Goal: Information Seeking & Learning: Find specific fact

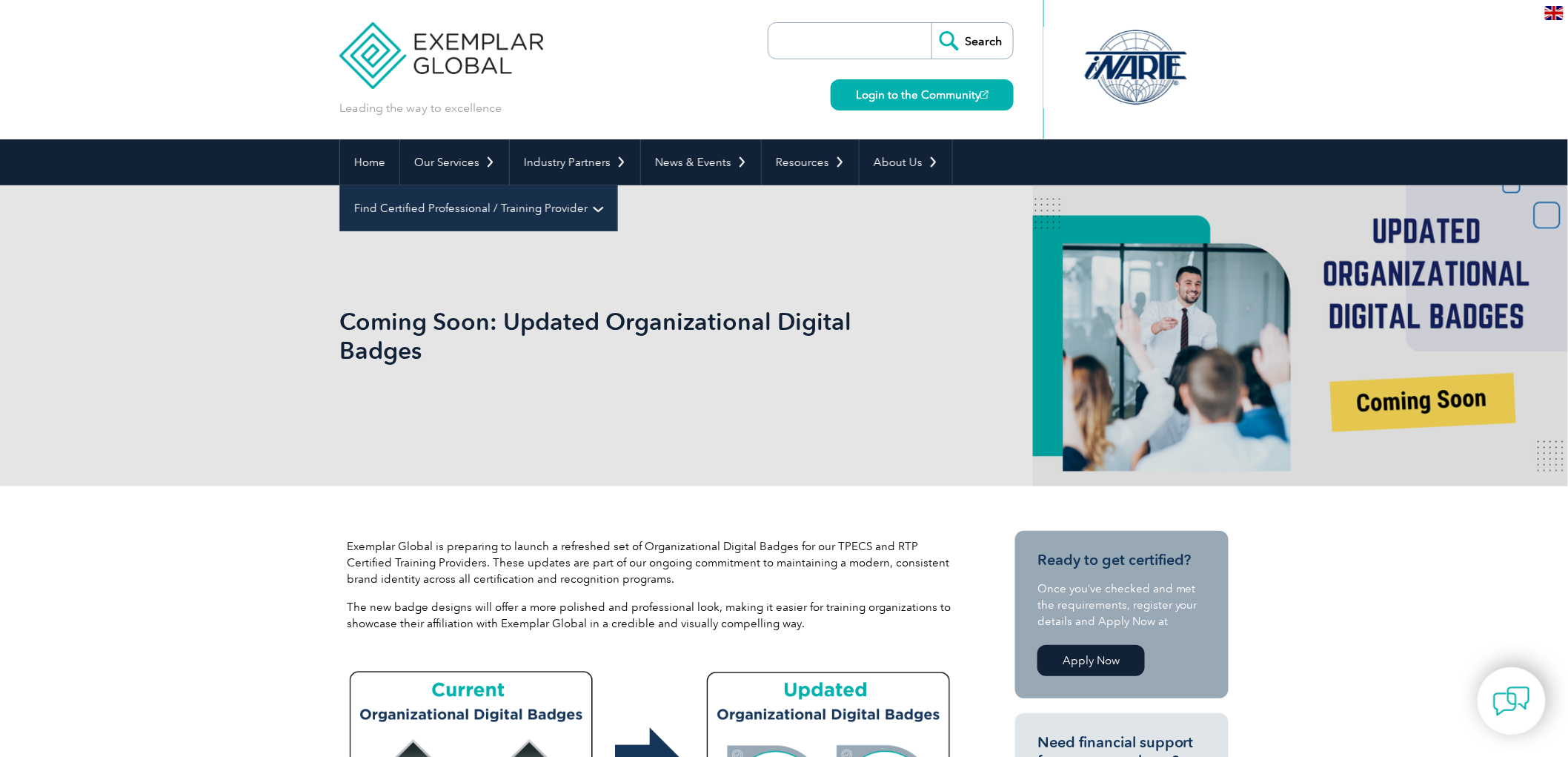
click at [617, 185] on link "Find Certified Professional / Training Provider" at bounding box center [478, 208] width 277 height 46
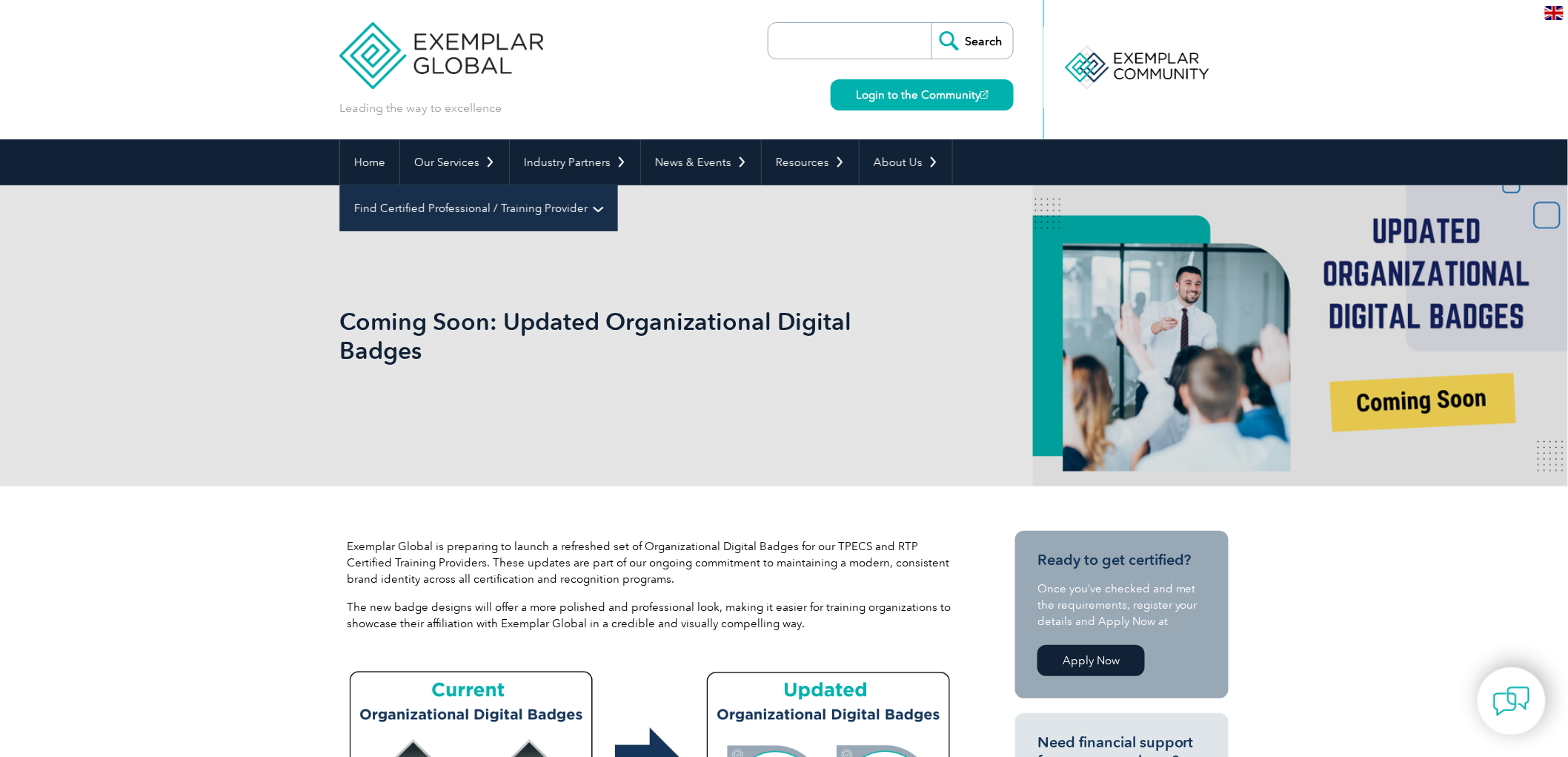
click at [617, 185] on link "Find Certified Professional / Training Provider" at bounding box center [478, 208] width 277 height 46
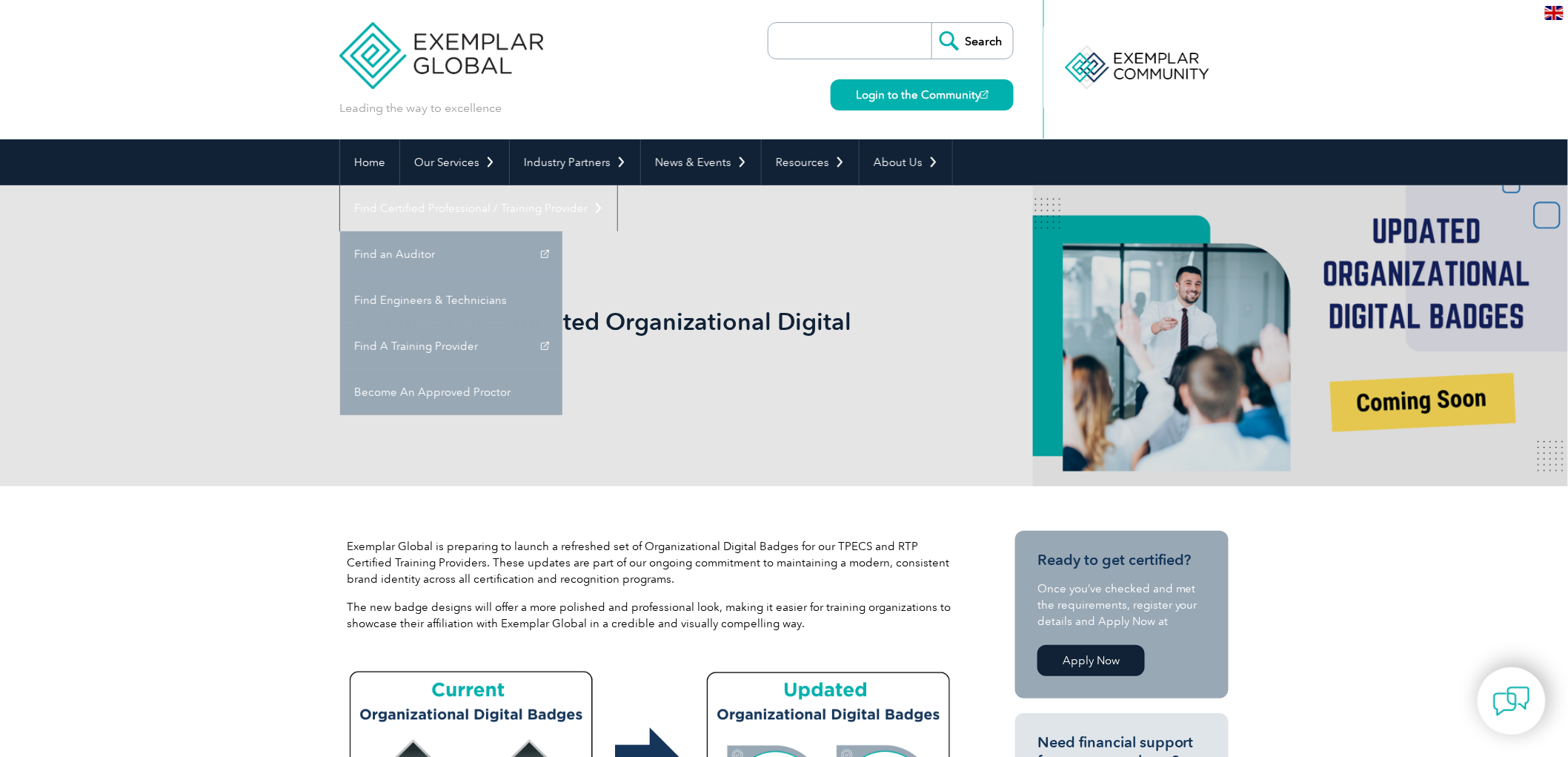
click at [1242, 102] on header "Leading the way to excellence Search" at bounding box center [784, 69] width 1568 height 140
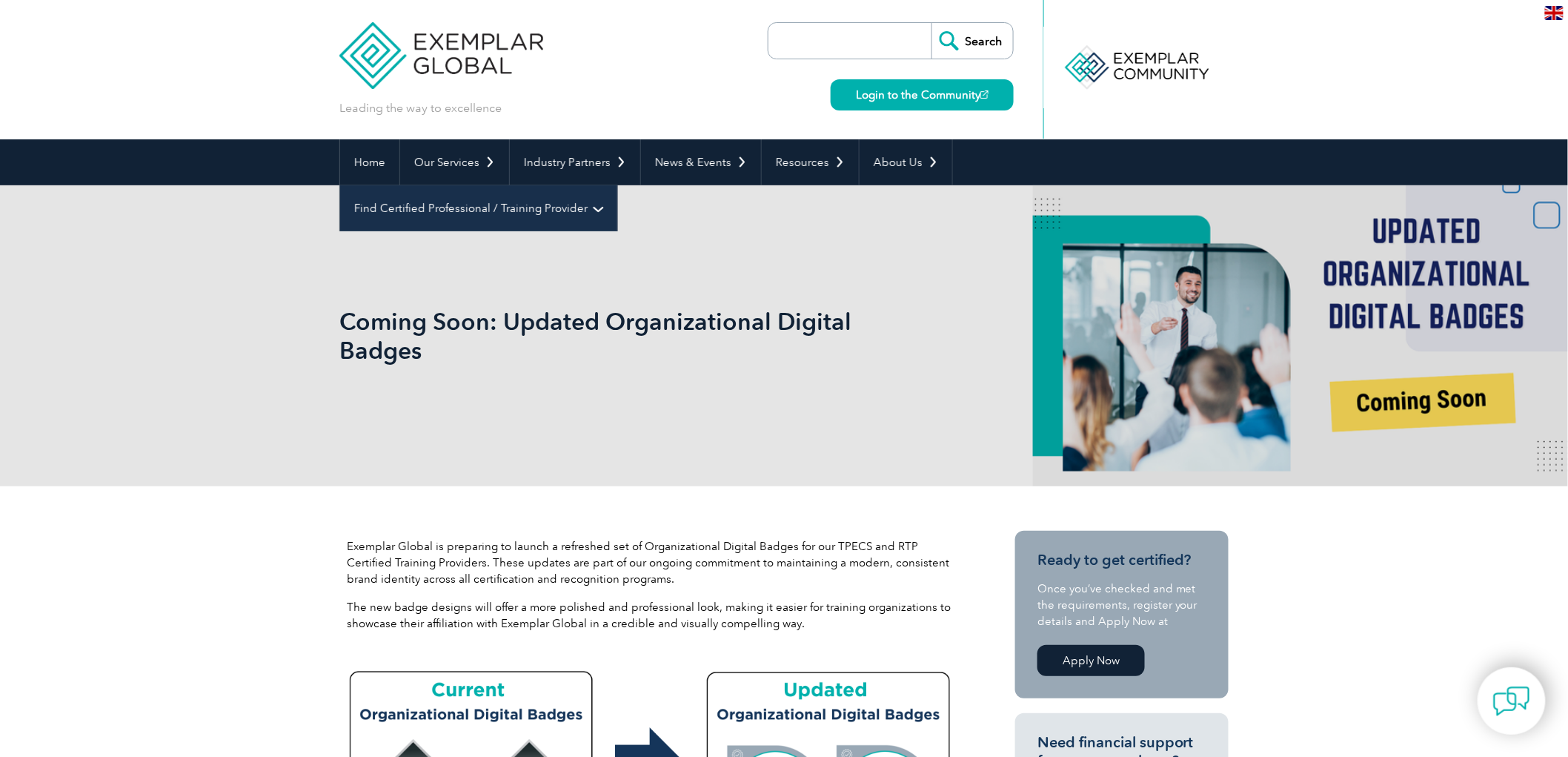
click at [617, 185] on link "Find Certified Professional / Training Provider" at bounding box center [478, 208] width 277 height 46
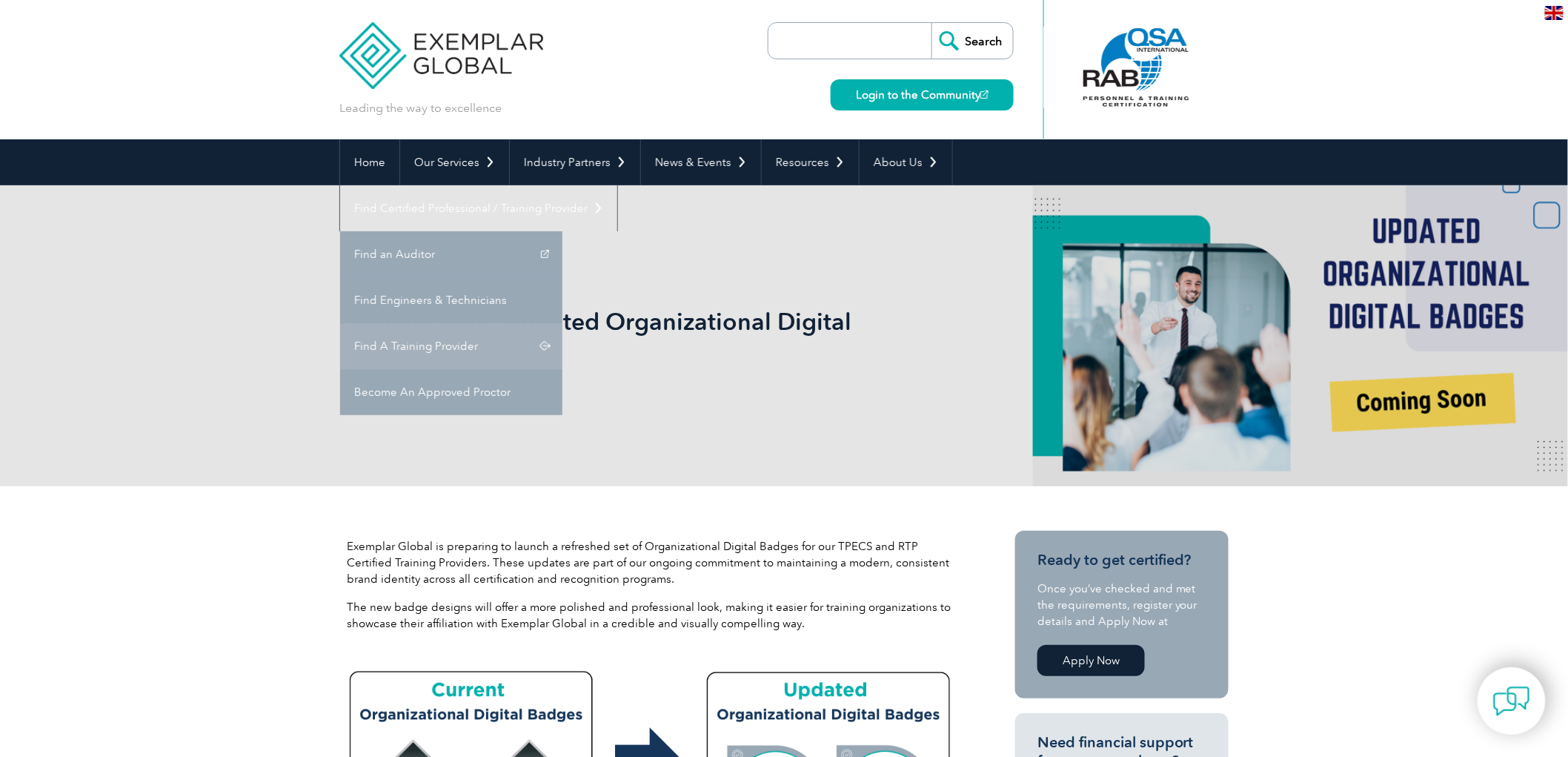
click at [562, 323] on link "Find A Training Provider" at bounding box center [451, 346] width 223 height 46
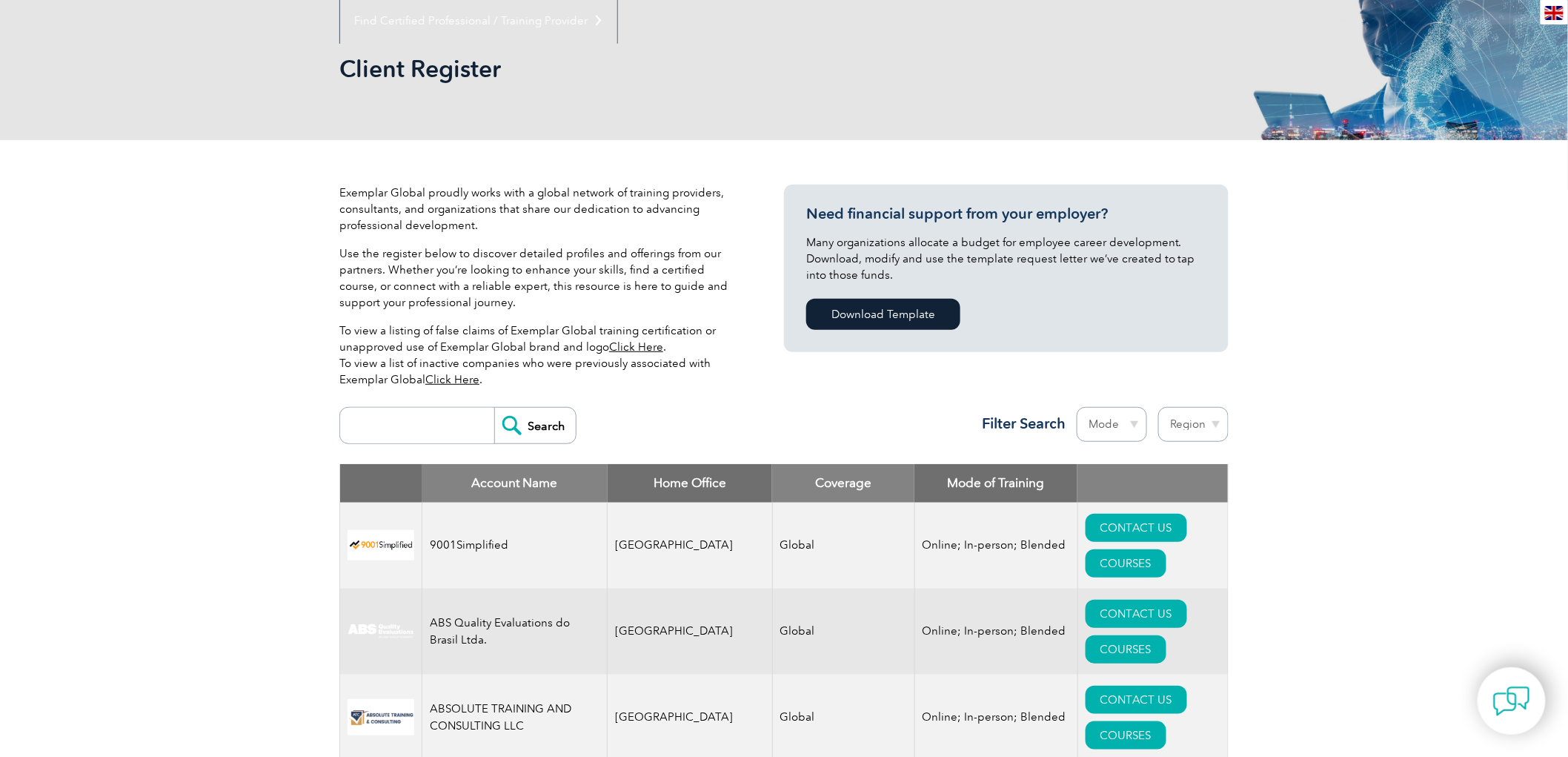
scroll to position [246, 0]
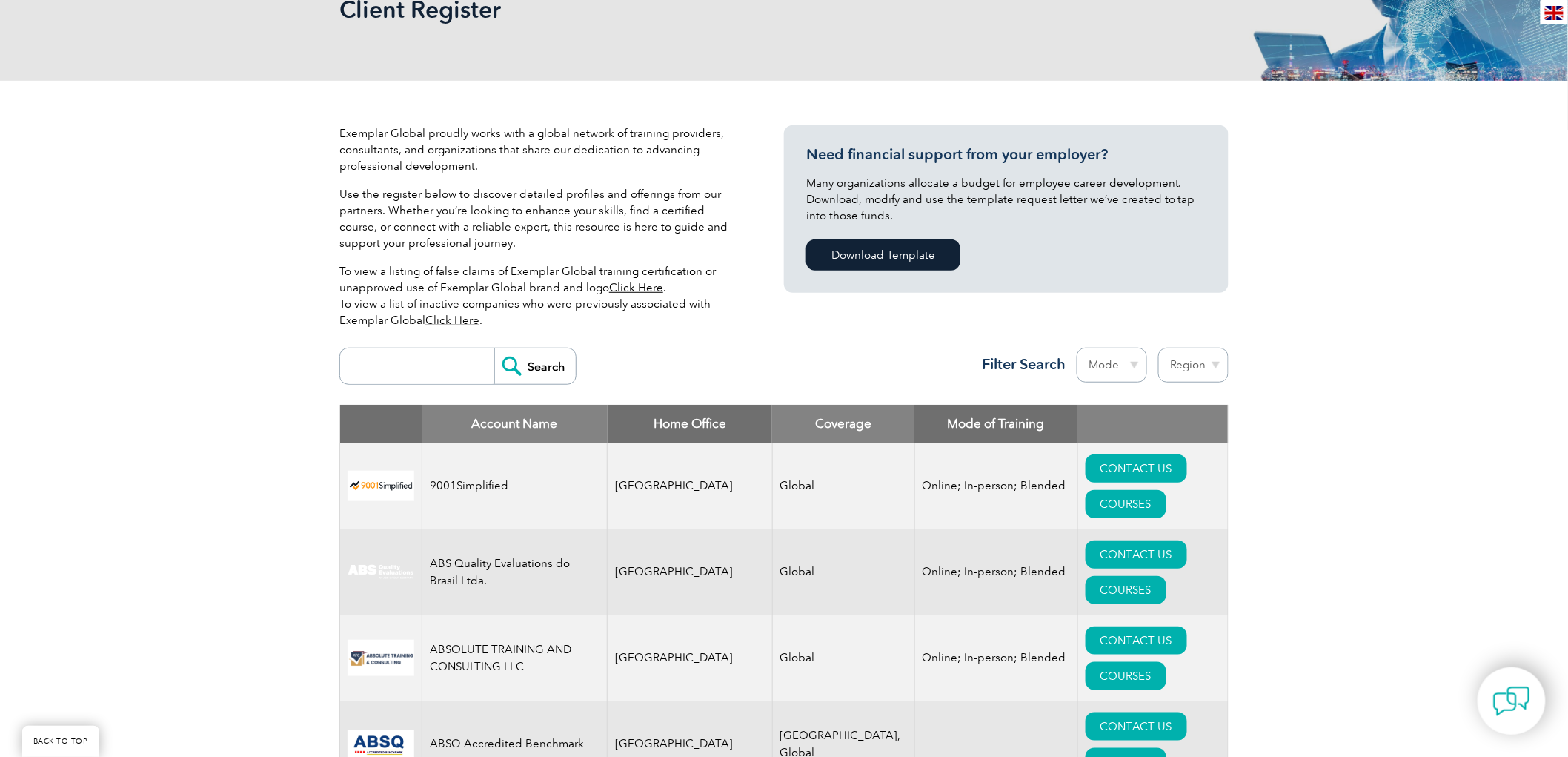
click at [456, 365] on input "search" at bounding box center [420, 366] width 146 height 36
type input "mobes quality"
click at [529, 366] on input "Search" at bounding box center [535, 366] width 81 height 36
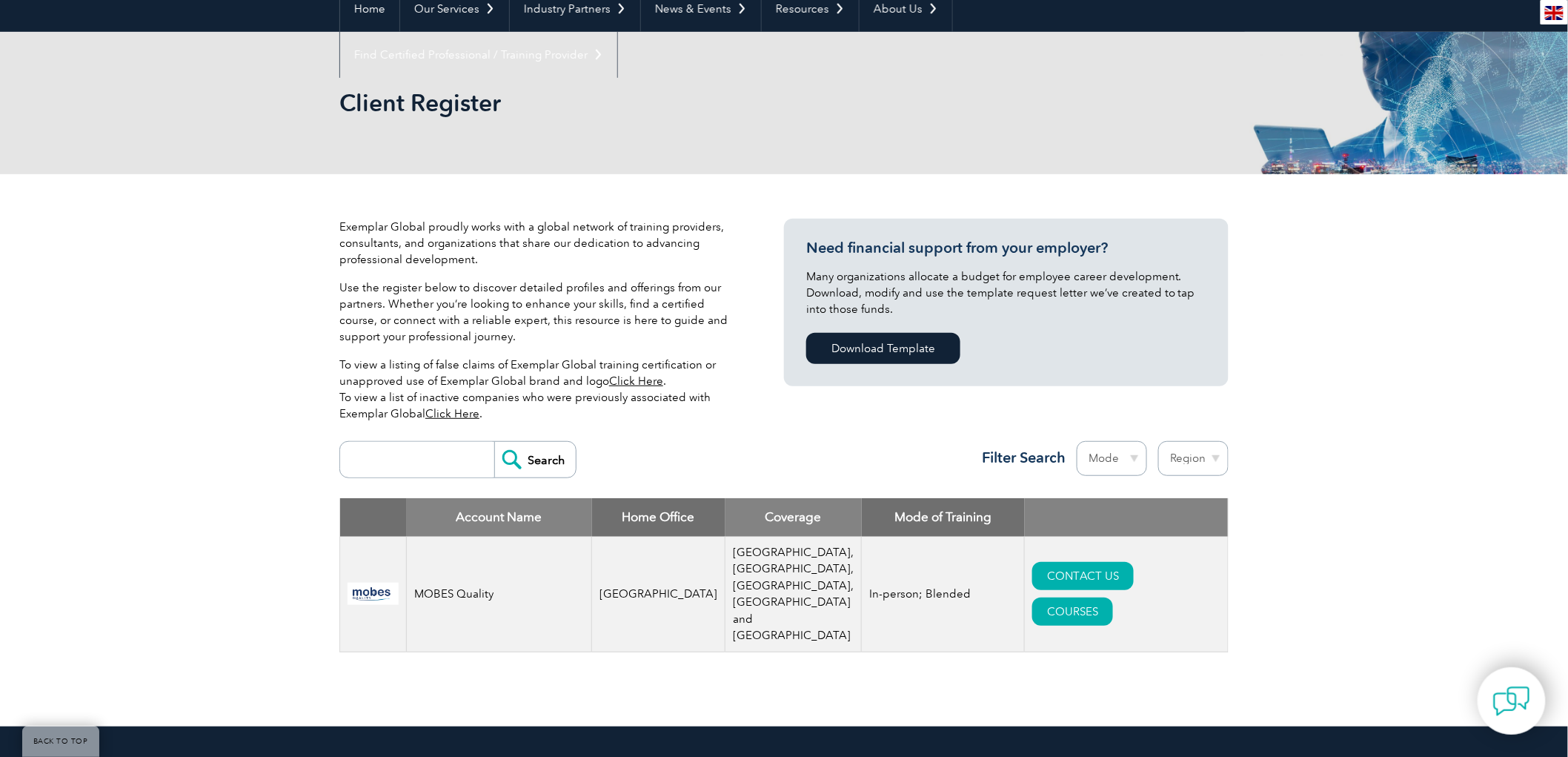
scroll to position [164, 0]
